Goal: Task Accomplishment & Management: Use online tool/utility

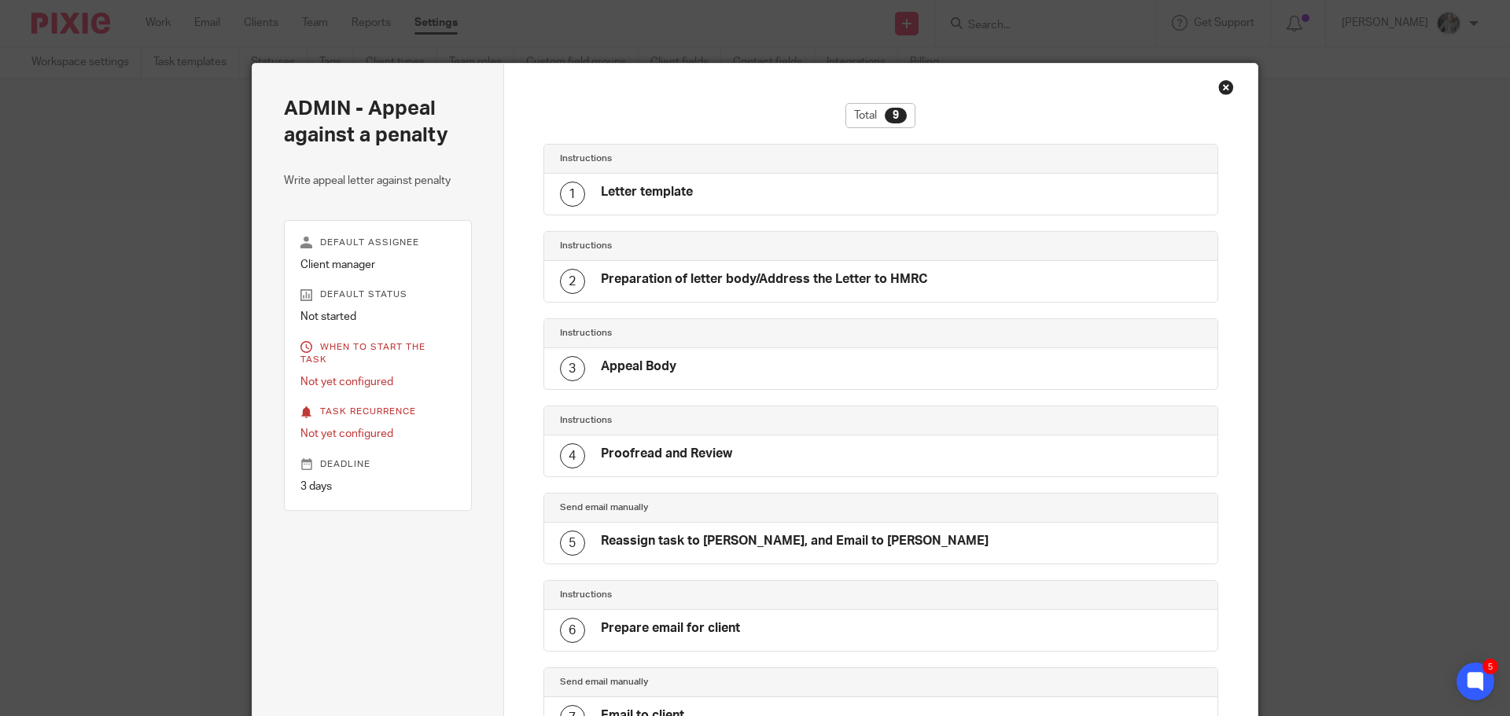
click at [1222, 86] on div "Close this dialog window" at bounding box center [1226, 87] width 16 height 16
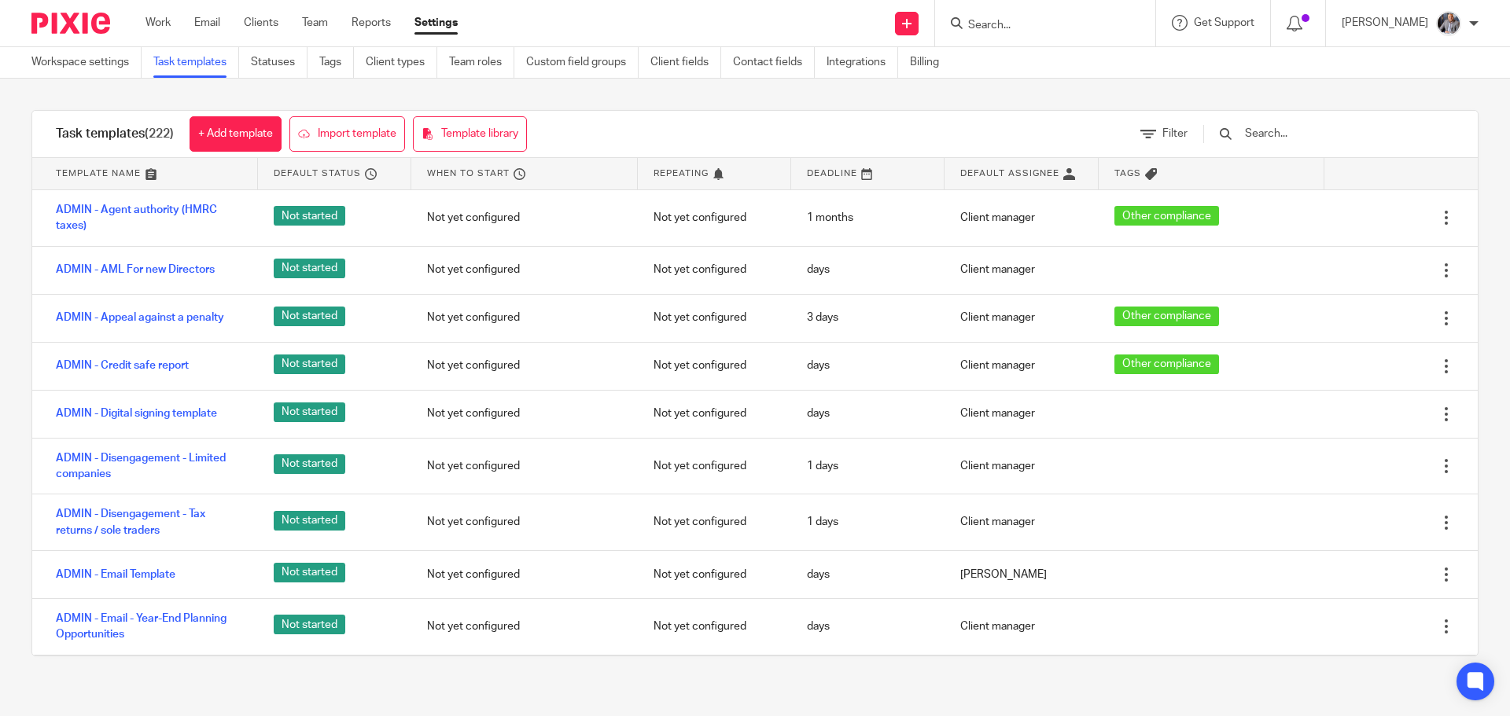
click at [1345, 134] on input "text" at bounding box center [1334, 133] width 183 height 17
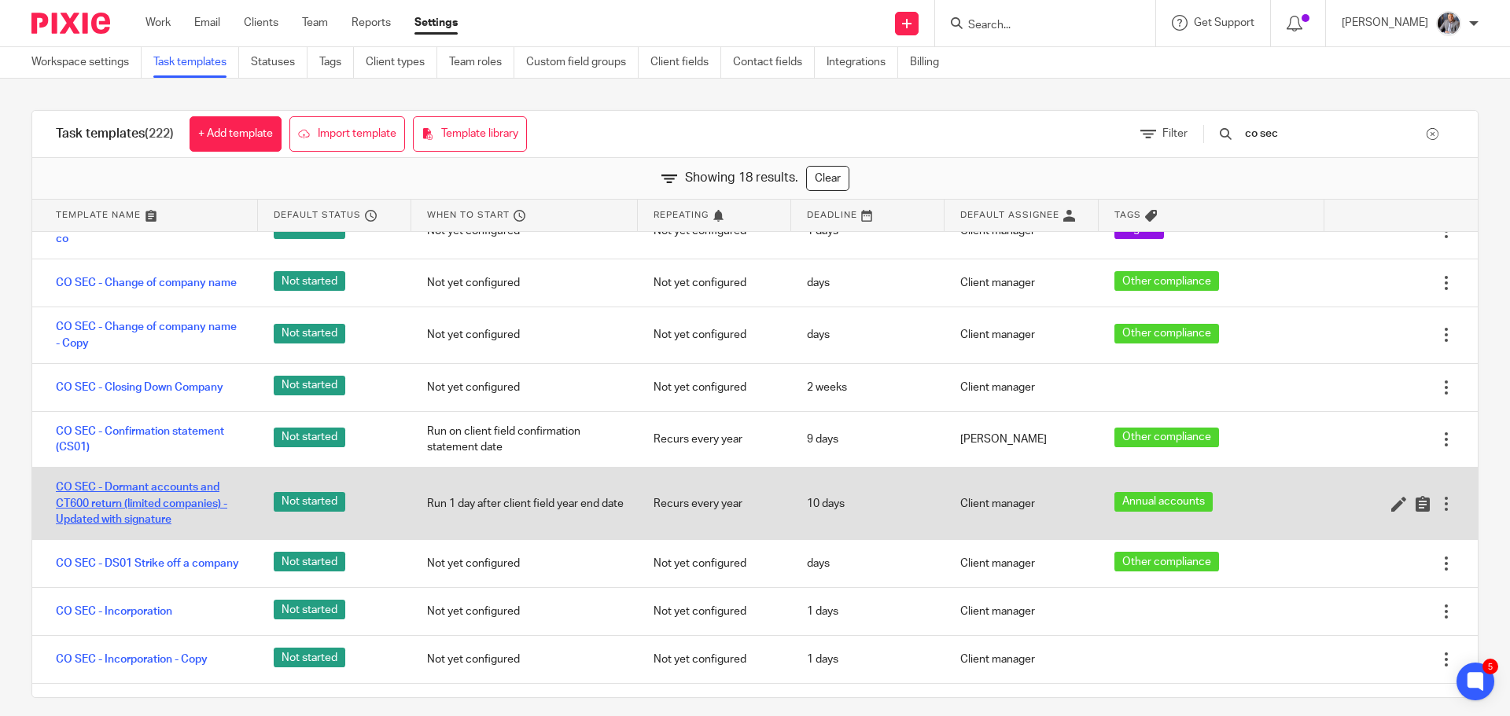
scroll to position [79, 0]
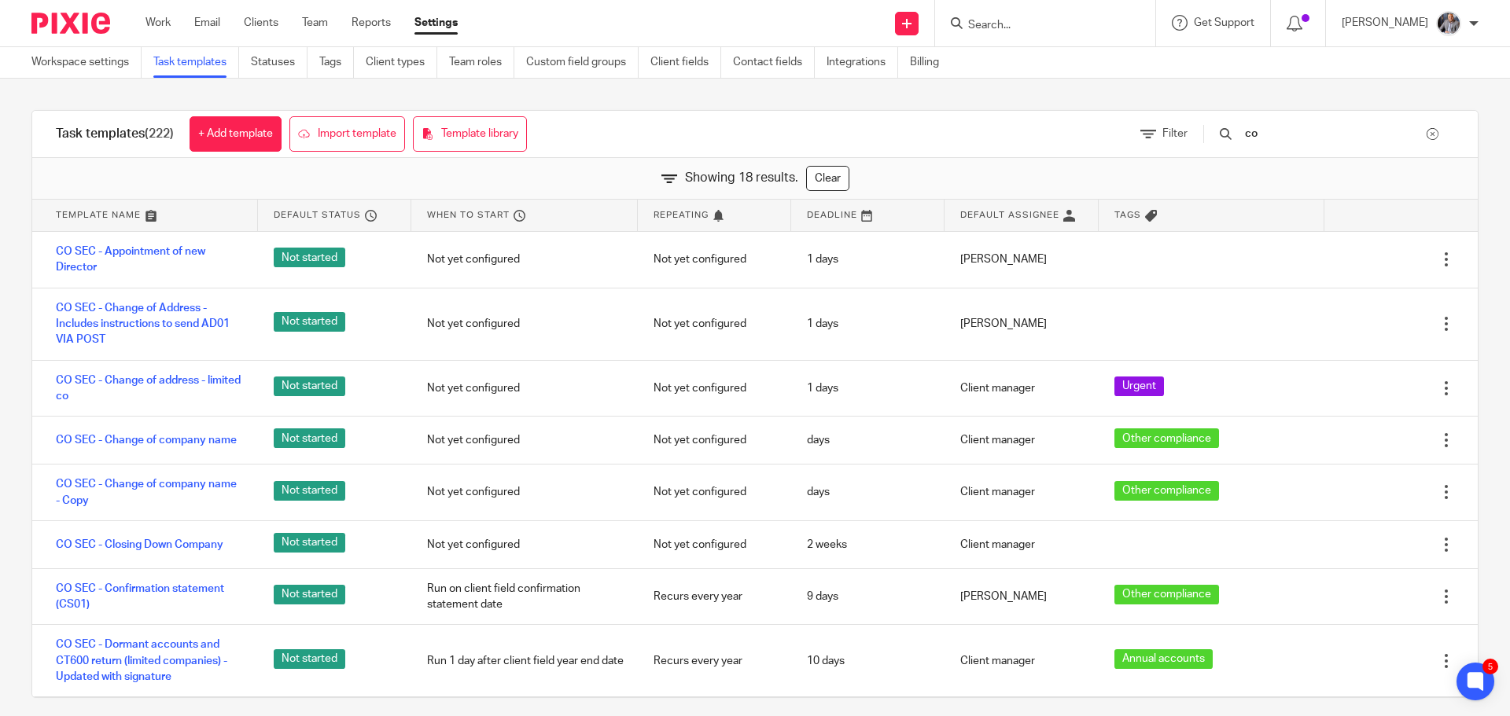
type input "c"
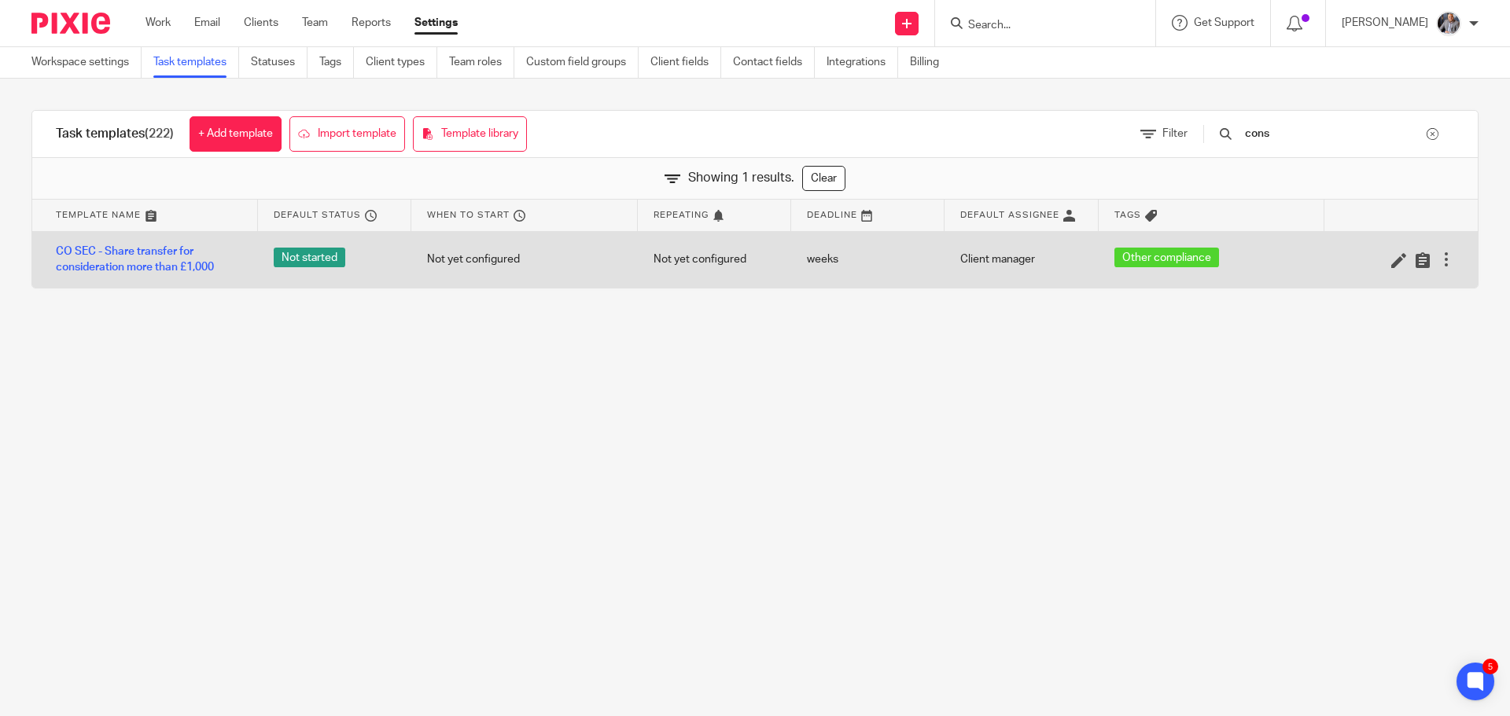
type input "cons"
click at [146, 242] on div "CO SEC - Share transfer for consideration more than £1,000" at bounding box center [145, 260] width 226 height 56
click at [145, 257] on link "CO SEC - Share transfer for consideration more than £1,000" at bounding box center [149, 260] width 186 height 32
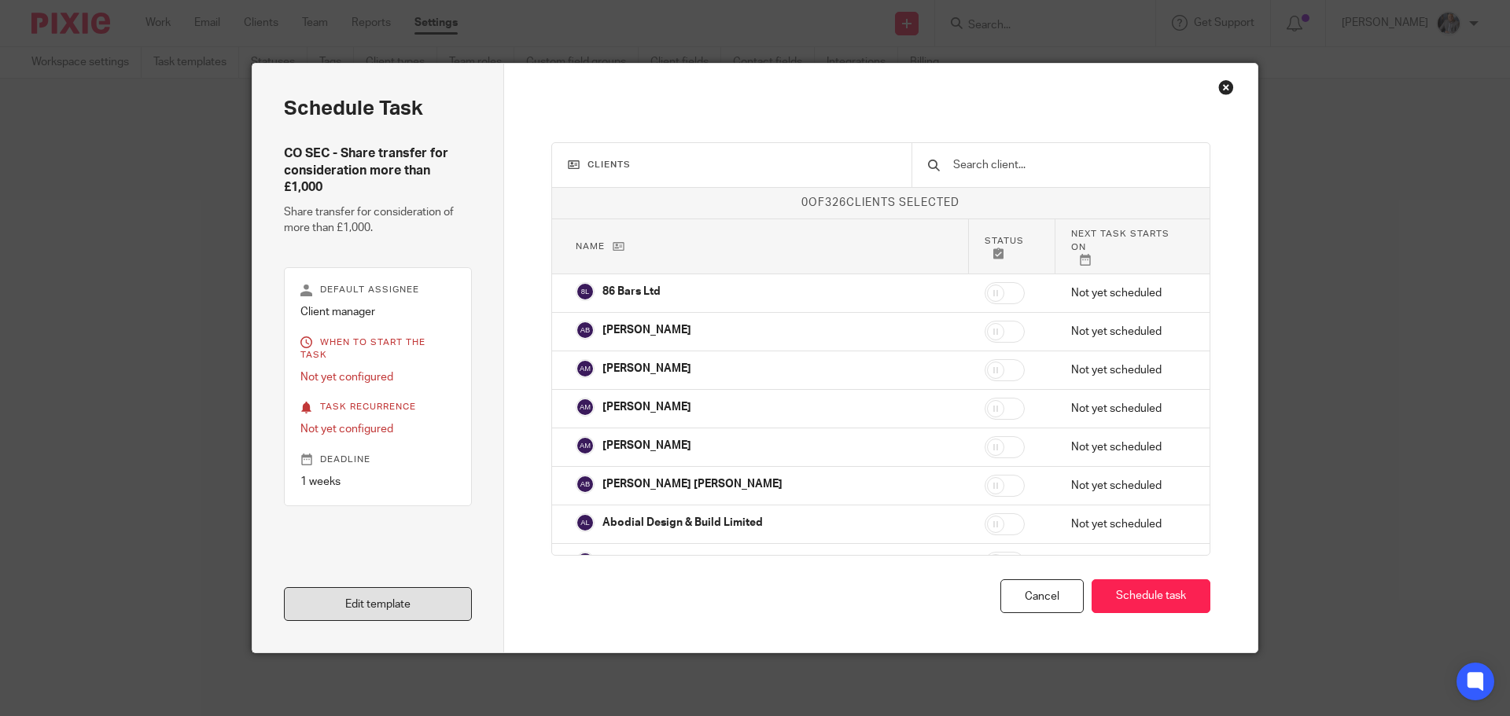
click at [410, 613] on link "Edit template" at bounding box center [378, 604] width 188 height 34
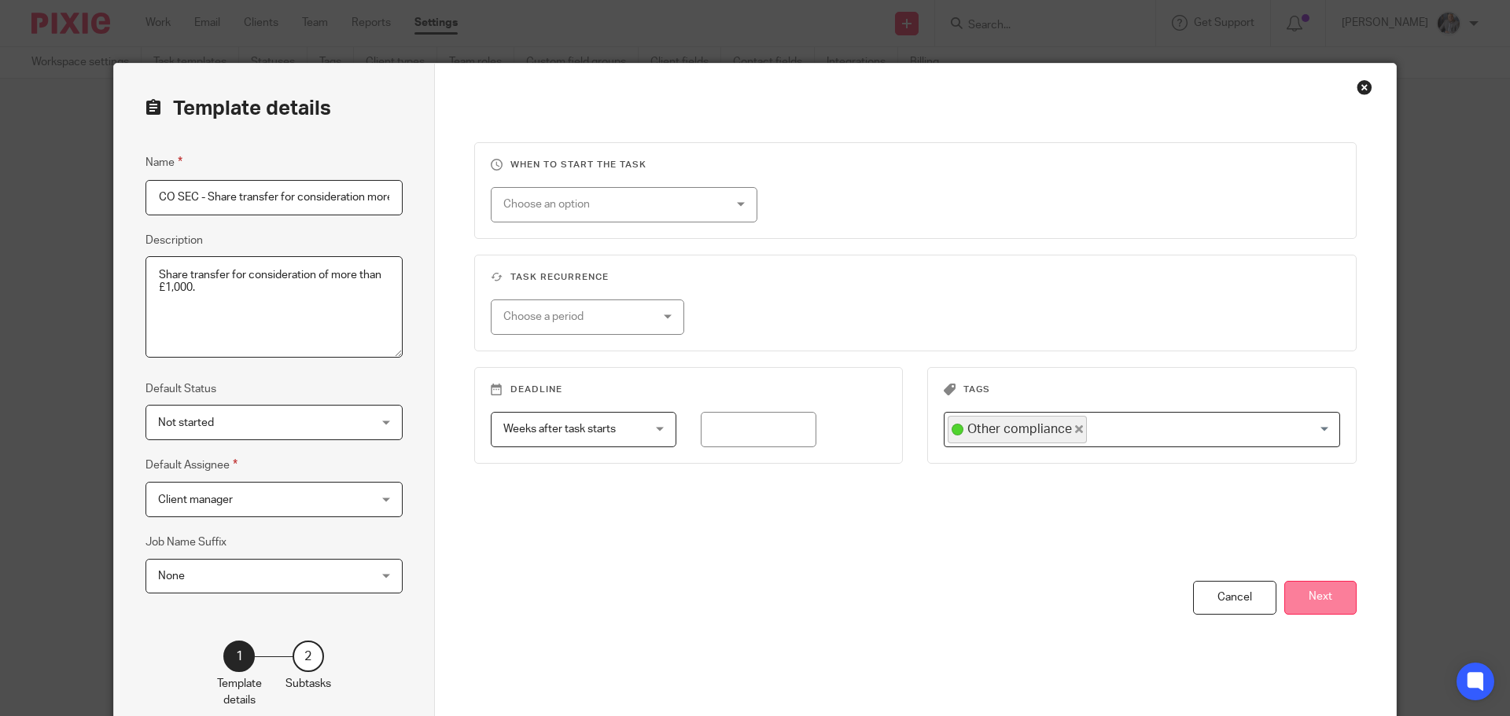
click at [1304, 605] on button "Next" at bounding box center [1320, 598] width 72 height 34
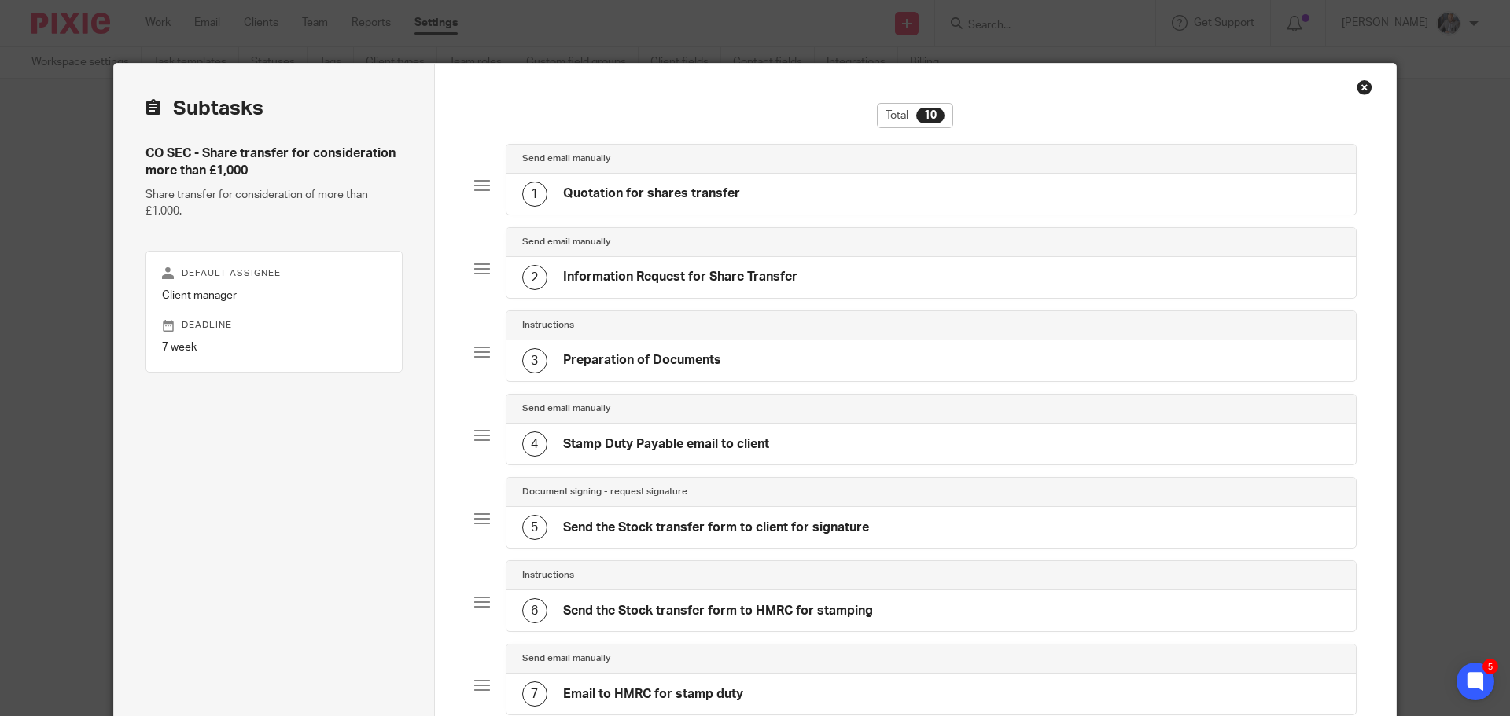
click at [648, 194] on h4 "Quotation for shares transfer" at bounding box center [651, 194] width 177 height 17
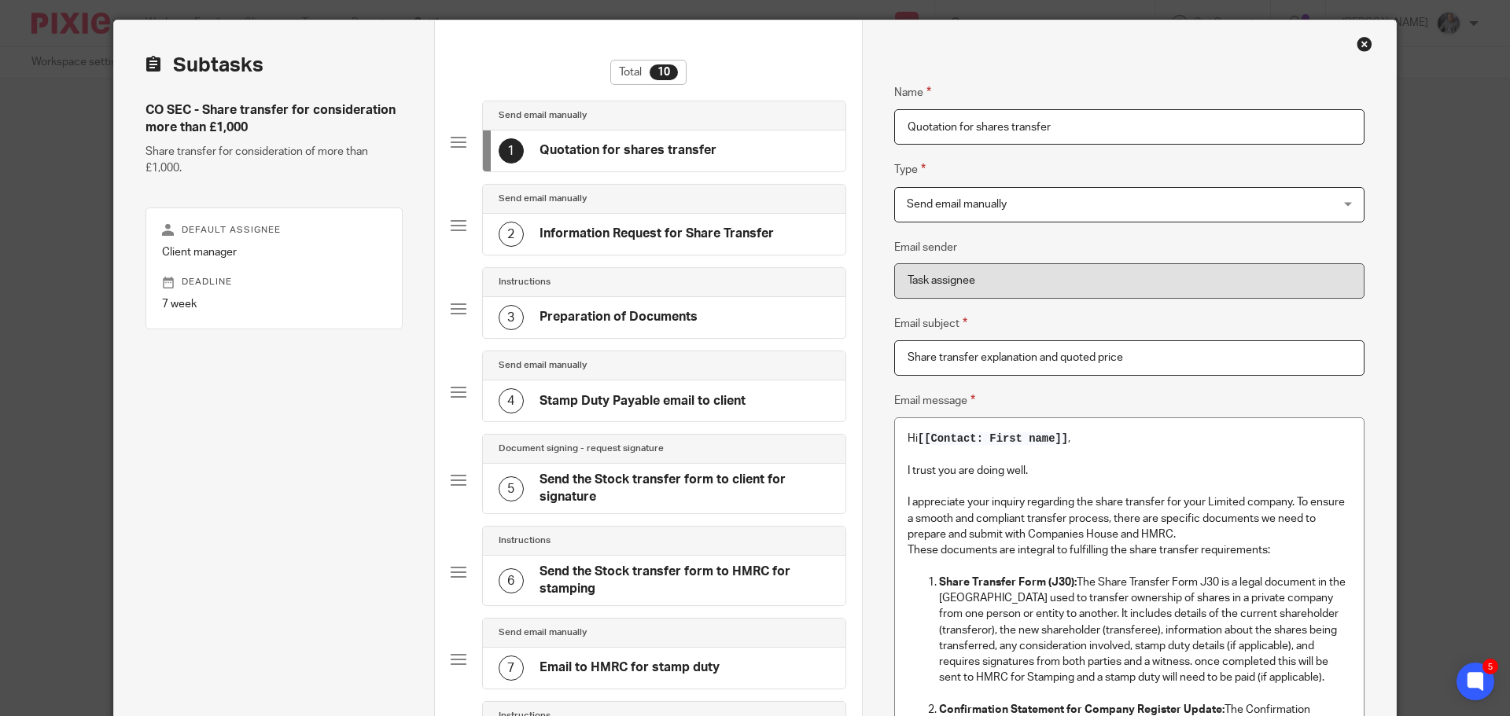
scroll to position [19, 0]
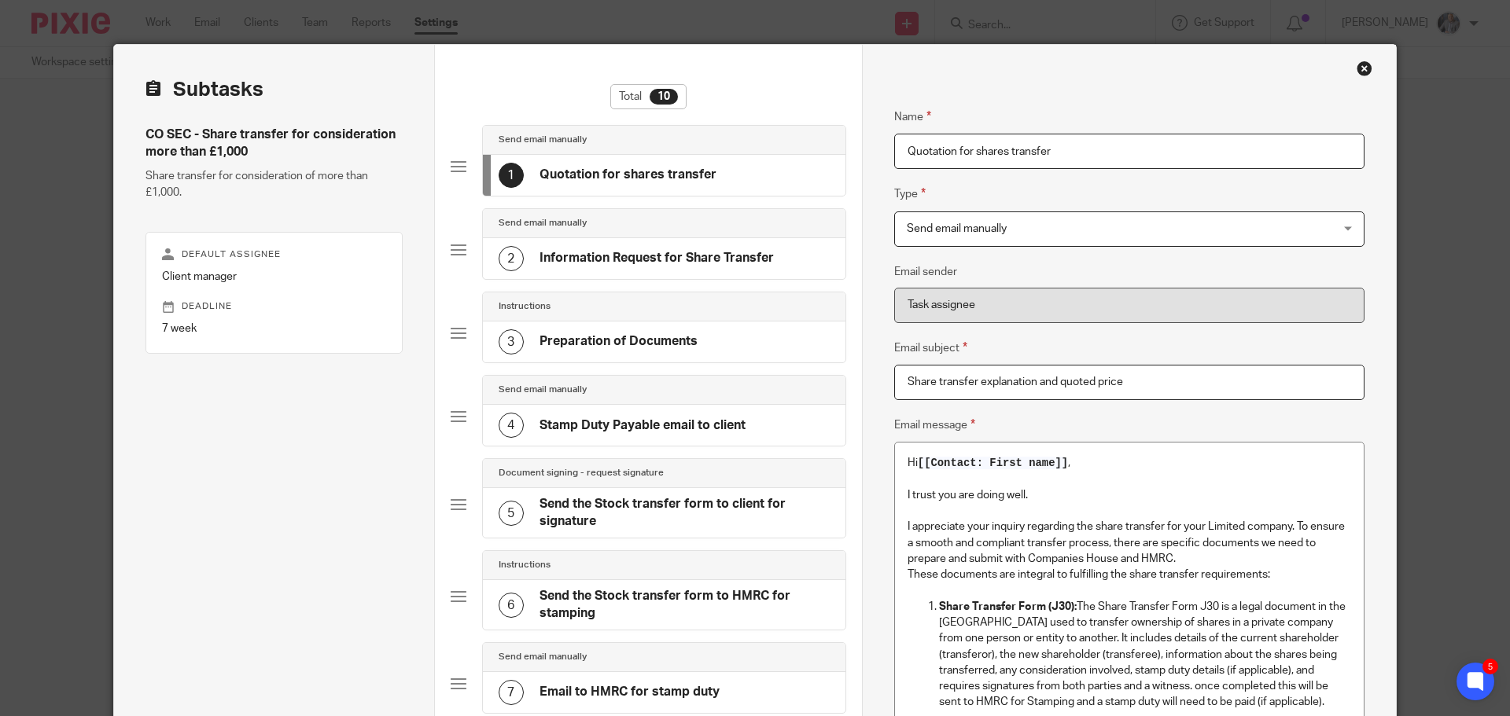
click at [624, 255] on h4 "Information Request for Share Transfer" at bounding box center [656, 258] width 234 height 17
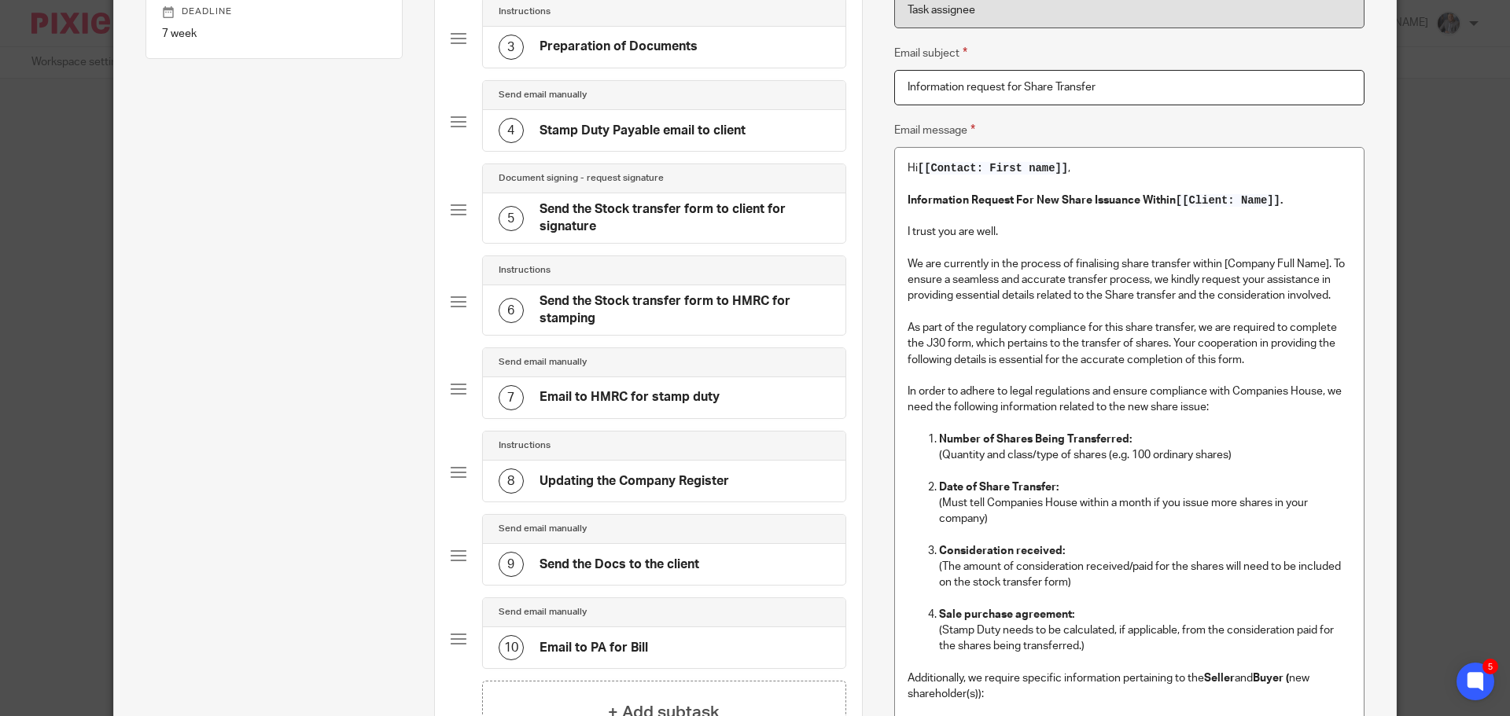
scroll to position [333, 0]
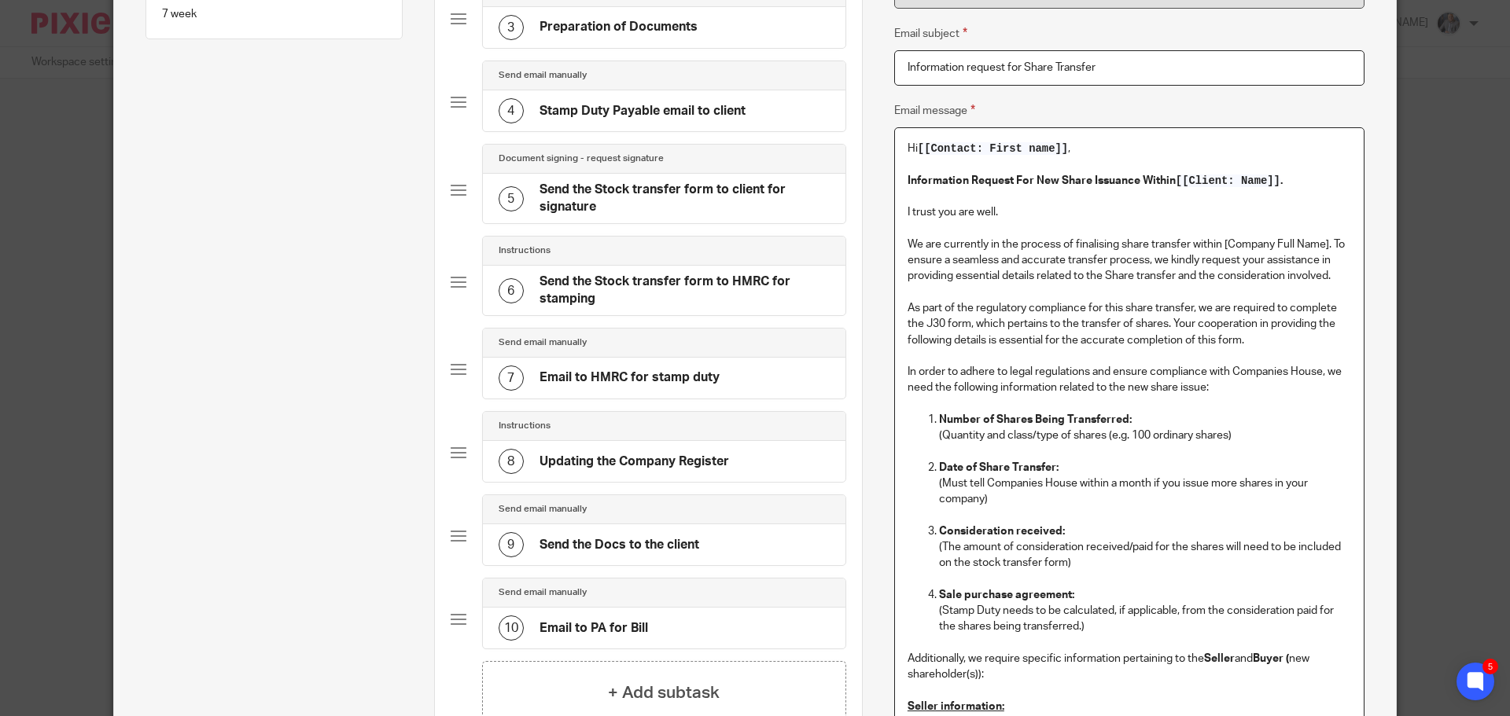
click at [1237, 274] on p "We are currently in the process of finalising share transfer within [Company Fu…" at bounding box center [1128, 261] width 443 height 48
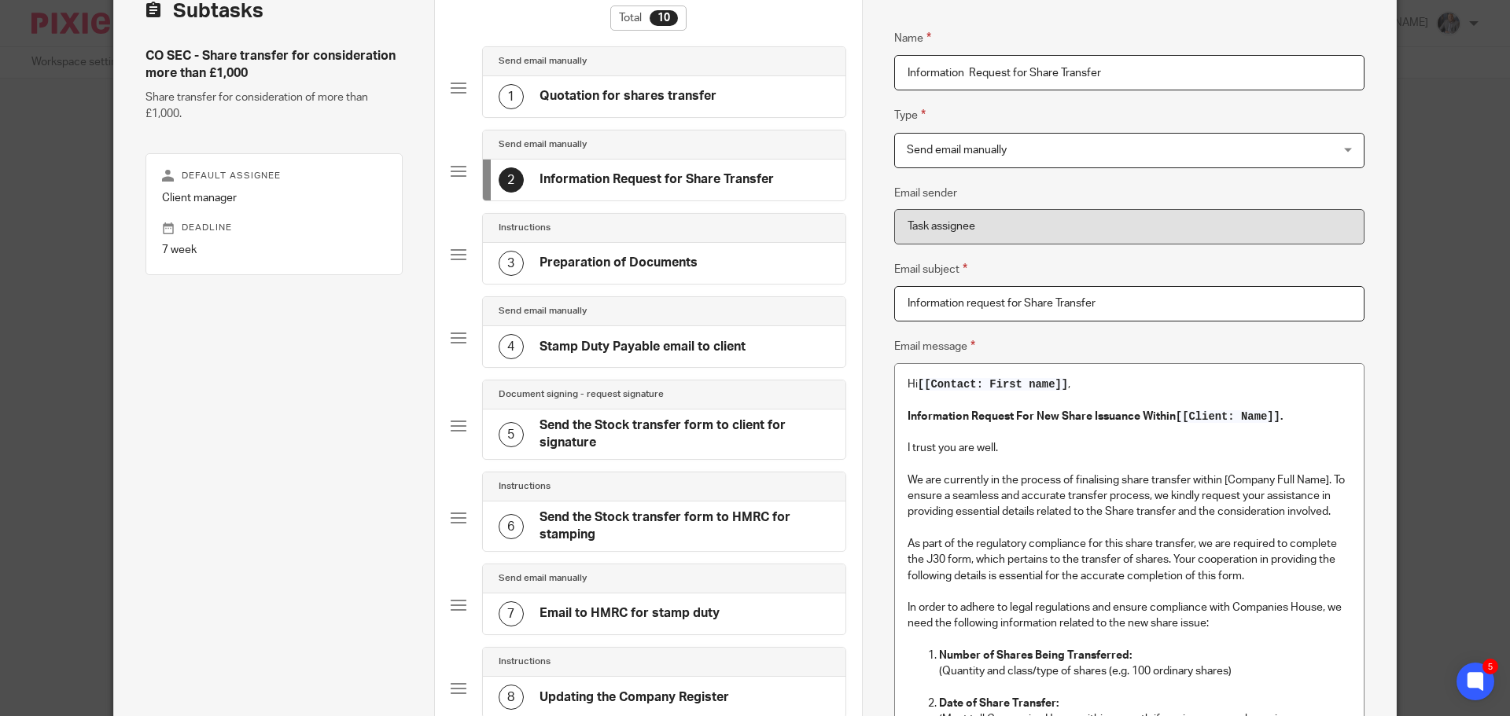
click at [562, 87] on div "1 Quotation for shares transfer" at bounding box center [608, 96] width 218 height 25
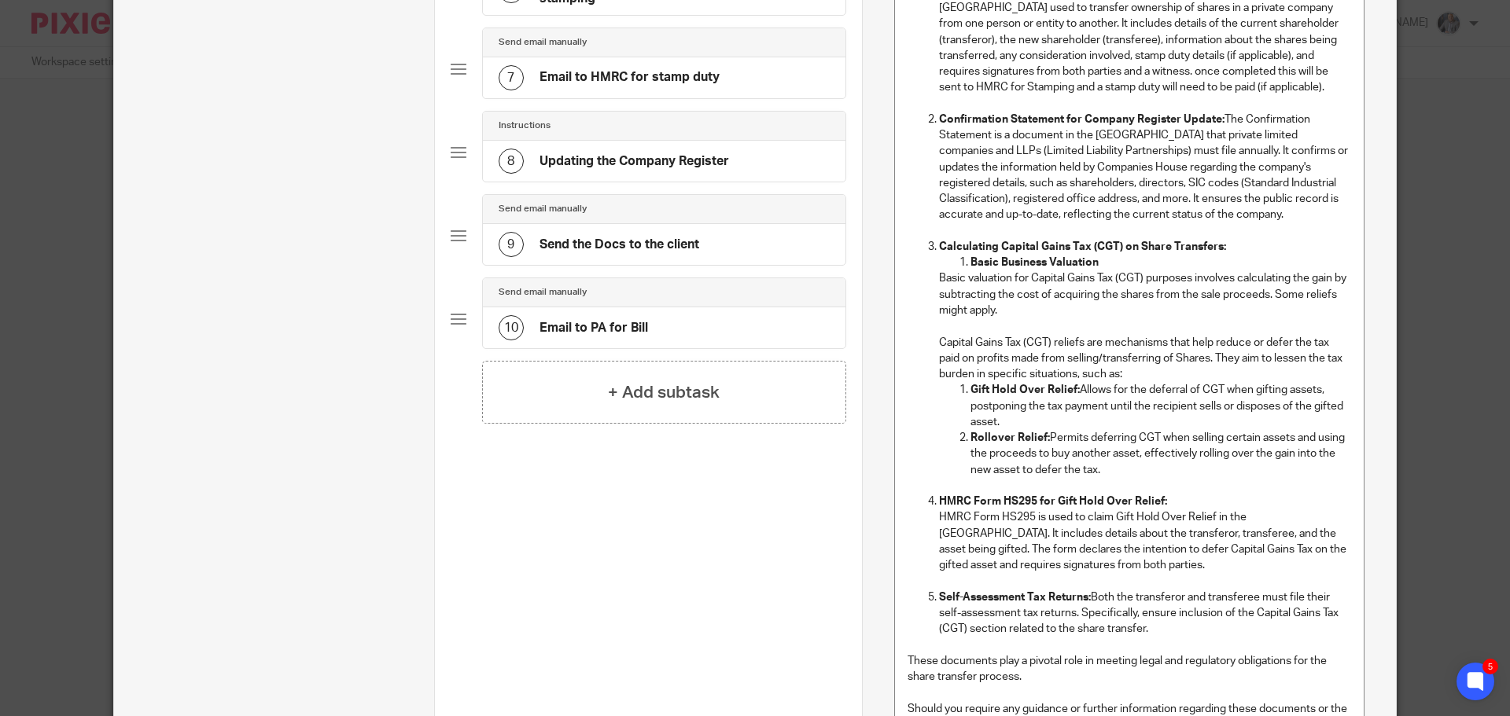
scroll to position [491, 0]
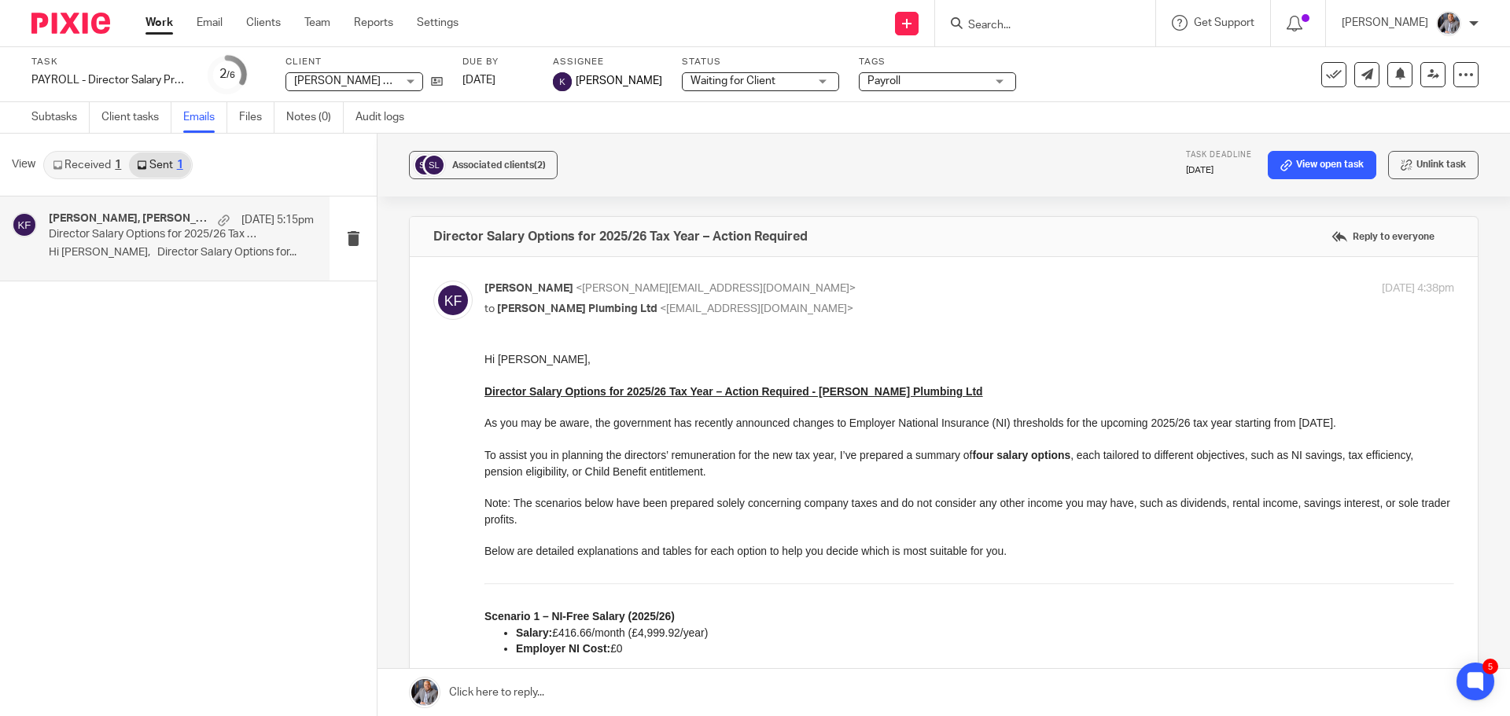
scroll to position [2502, 0]
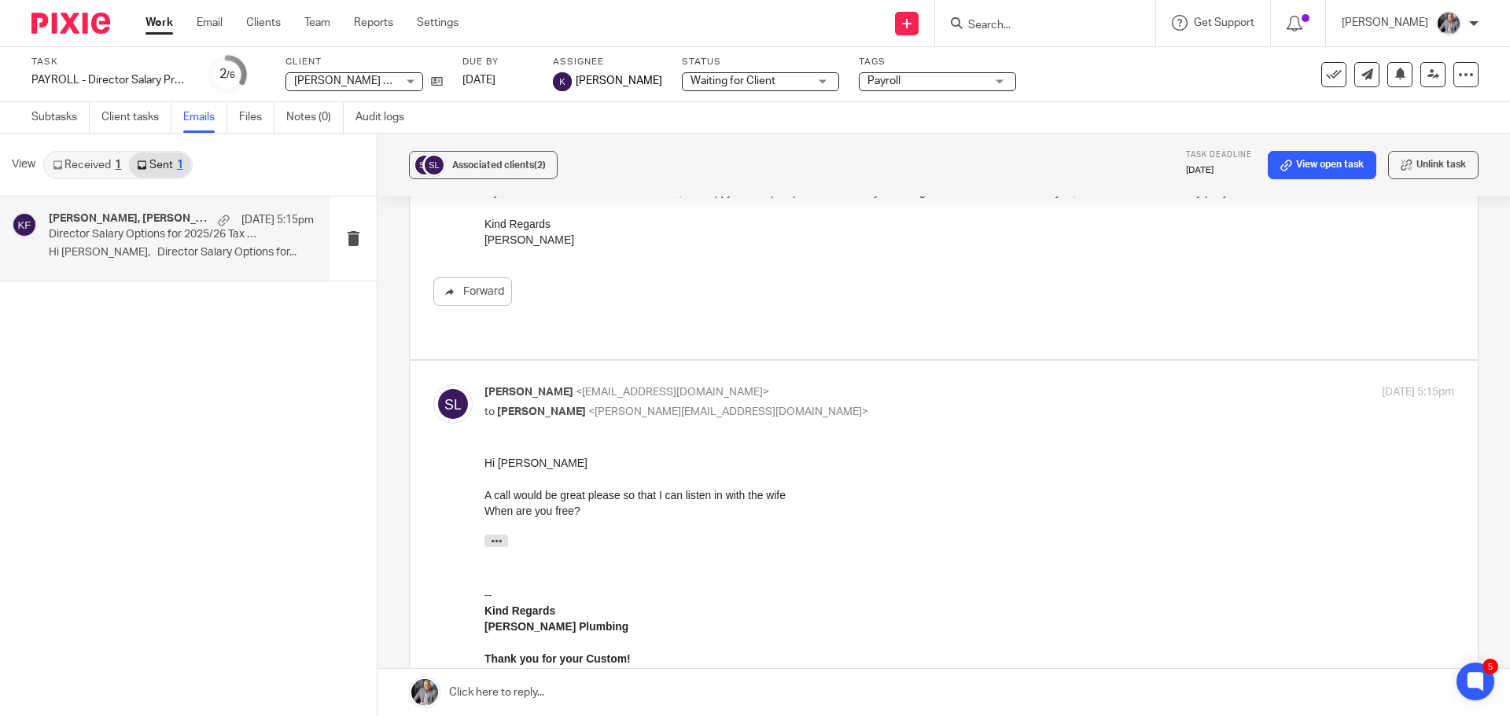
click at [1024, 35] on div at bounding box center [1045, 23] width 220 height 46
click at [1021, 20] on input "Search" at bounding box center [1037, 26] width 142 height 14
